Goal: Task Accomplishment & Management: Use online tool/utility

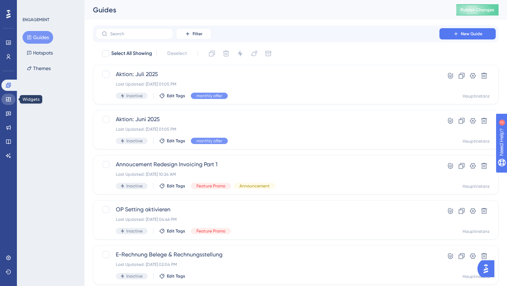
click at [7, 98] on icon at bounding box center [9, 100] width 6 height 6
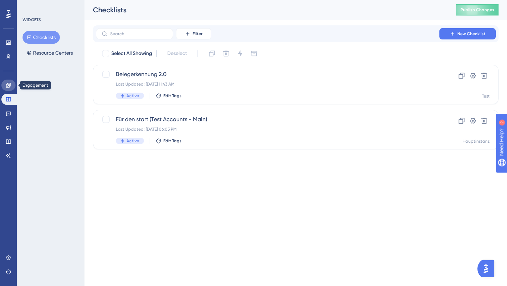
click at [4, 89] on link at bounding box center [8, 85] width 14 height 11
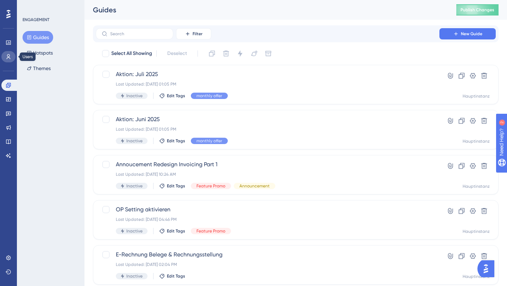
click at [6, 58] on icon at bounding box center [9, 57] width 6 height 6
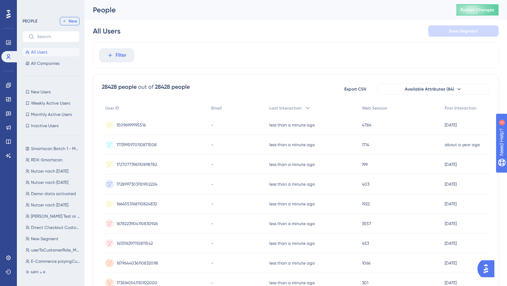
click at [68, 23] on button "New" at bounding box center [70, 21] width 20 height 8
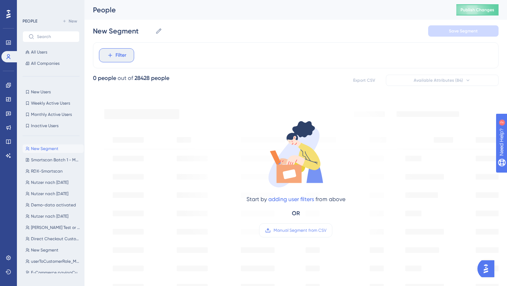
click at [127, 59] on button "Filter" at bounding box center [116, 55] width 35 height 14
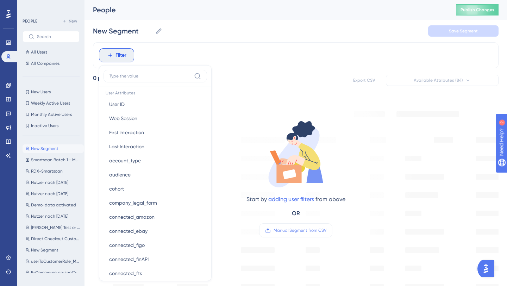
scroll to position [313, 0]
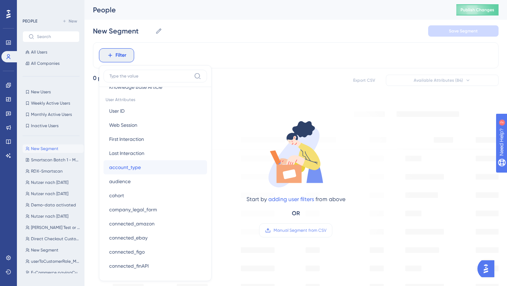
click at [163, 168] on button "account_type account_type" at bounding box center [156, 167] width 104 height 14
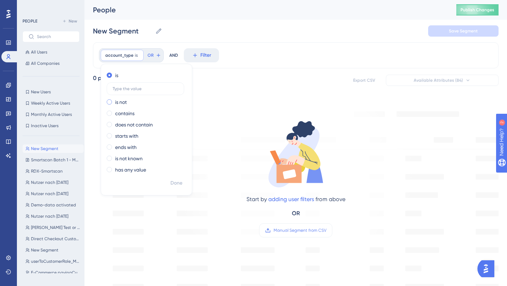
click at [121, 101] on label "is not" at bounding box center [121, 102] width 12 height 8
click at [154, 98] on input "text" at bounding box center [146, 100] width 66 height 5
click at [116, 75] on label "is" at bounding box center [116, 75] width 3 height 8
click at [144, 88] on input "text" at bounding box center [146, 88] width 66 height 5
click at [138, 56] on icon at bounding box center [138, 55] width 4 height 4
